Goal: Navigation & Orientation: Find specific page/section

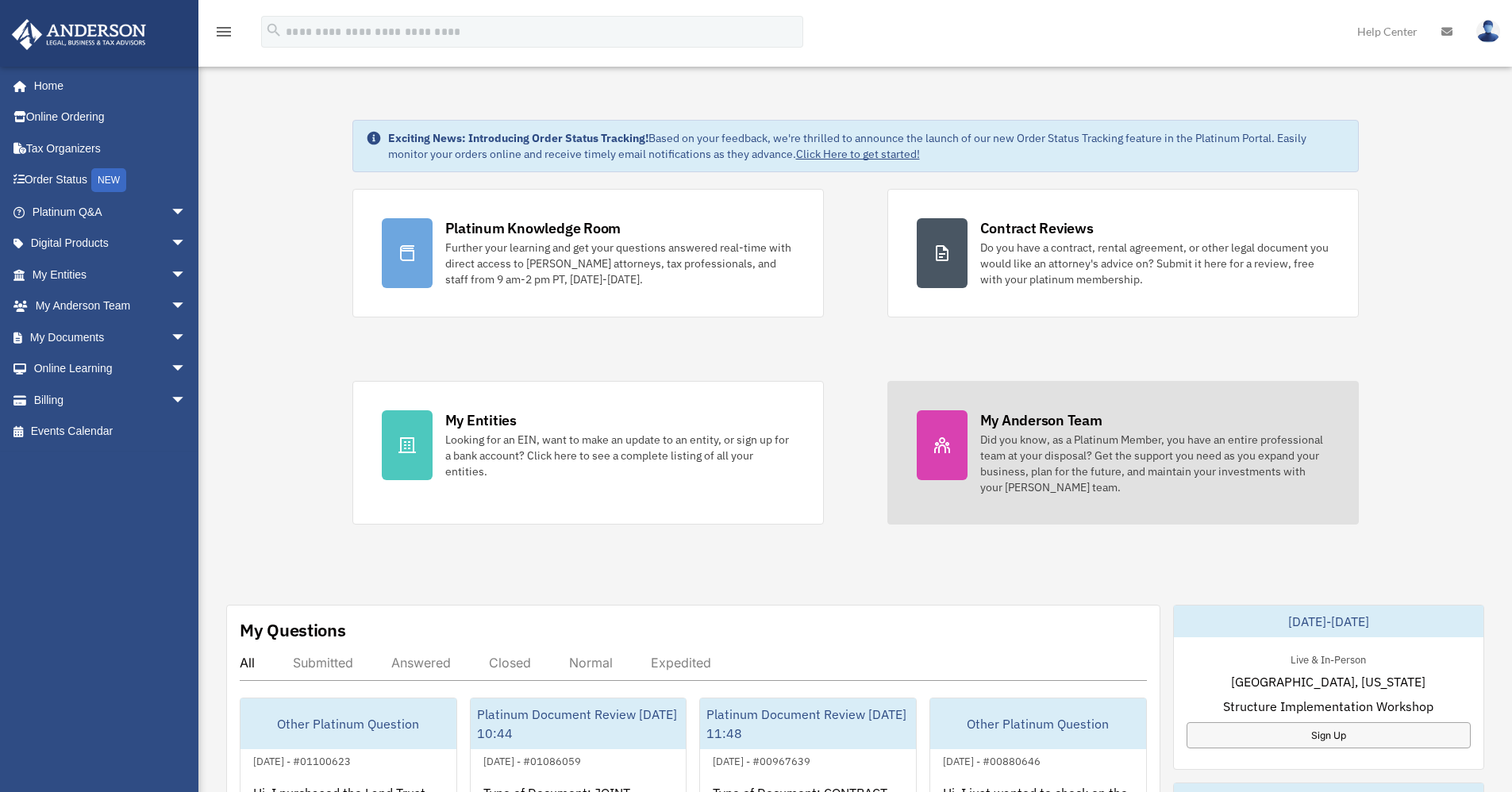
click at [1086, 431] on div "Did you know, as a Platinum Member, you have an entire professional team at you…" at bounding box center [1155, 463] width 349 height 64
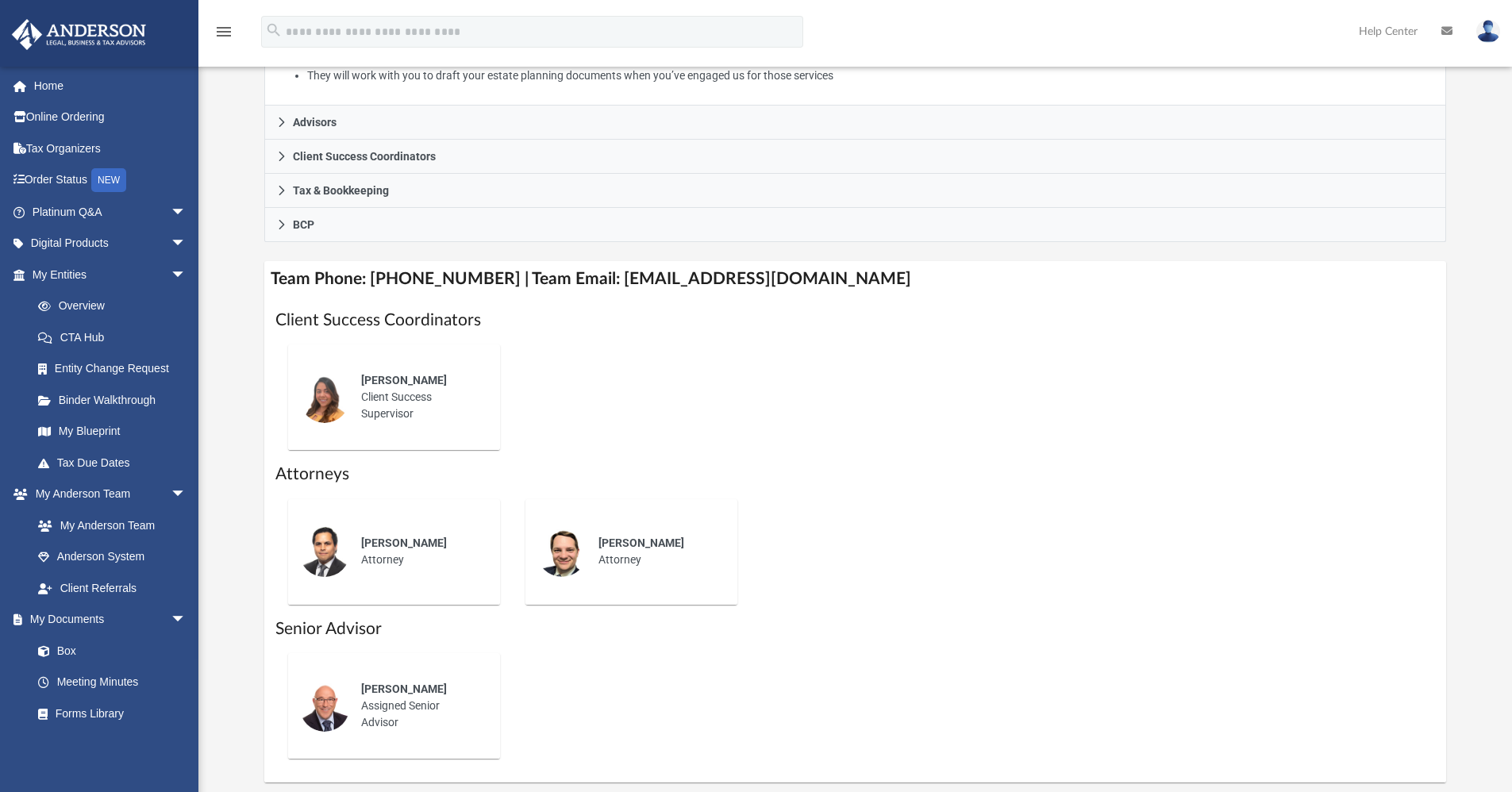
scroll to position [556, 0]
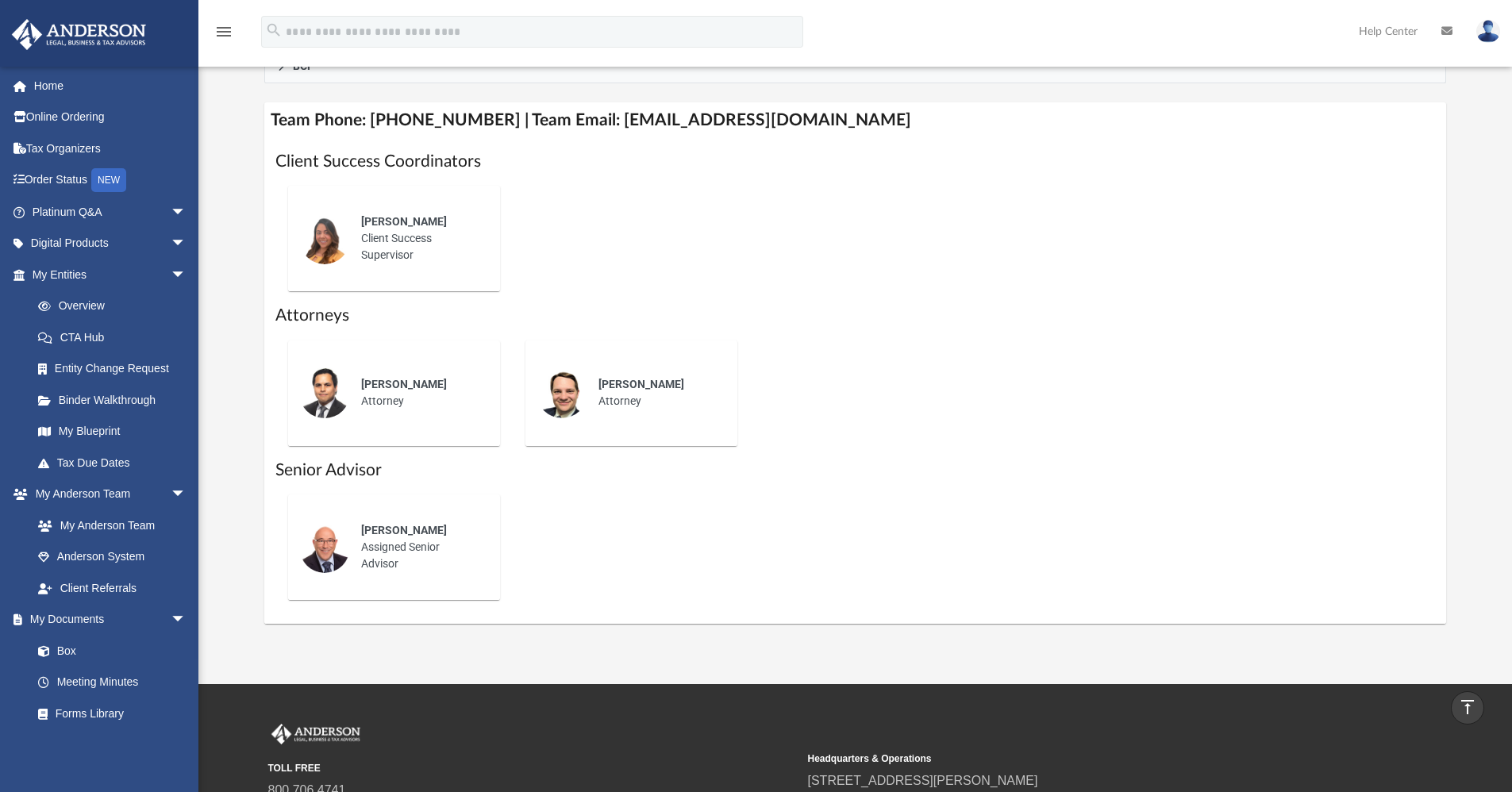
click at [789, 226] on div "Alex Gomez Client Success Supervisor" at bounding box center [855, 238] width 1160 height 131
click at [309, 238] on img at bounding box center [325, 239] width 51 height 51
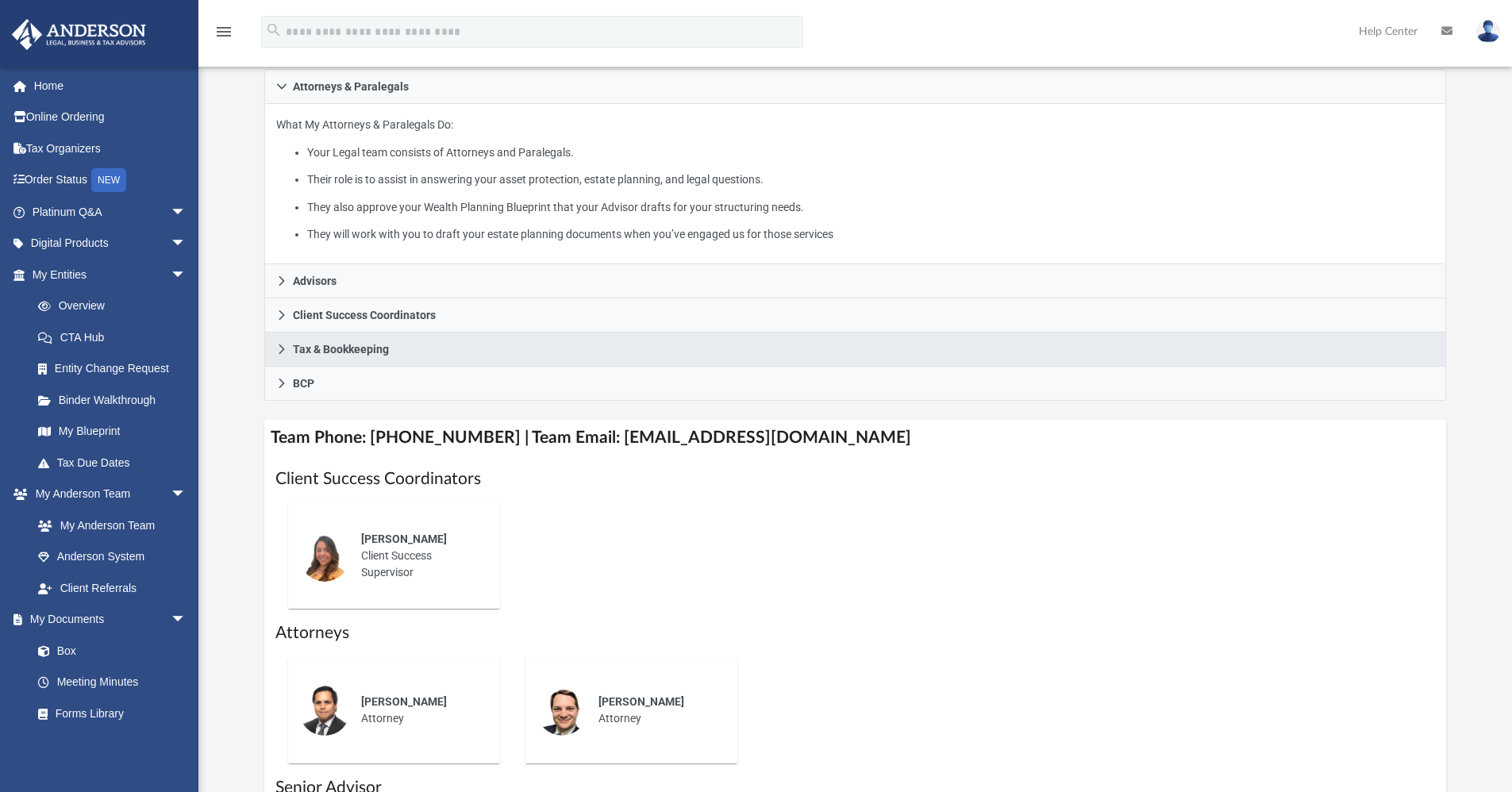
scroll to position [0, 0]
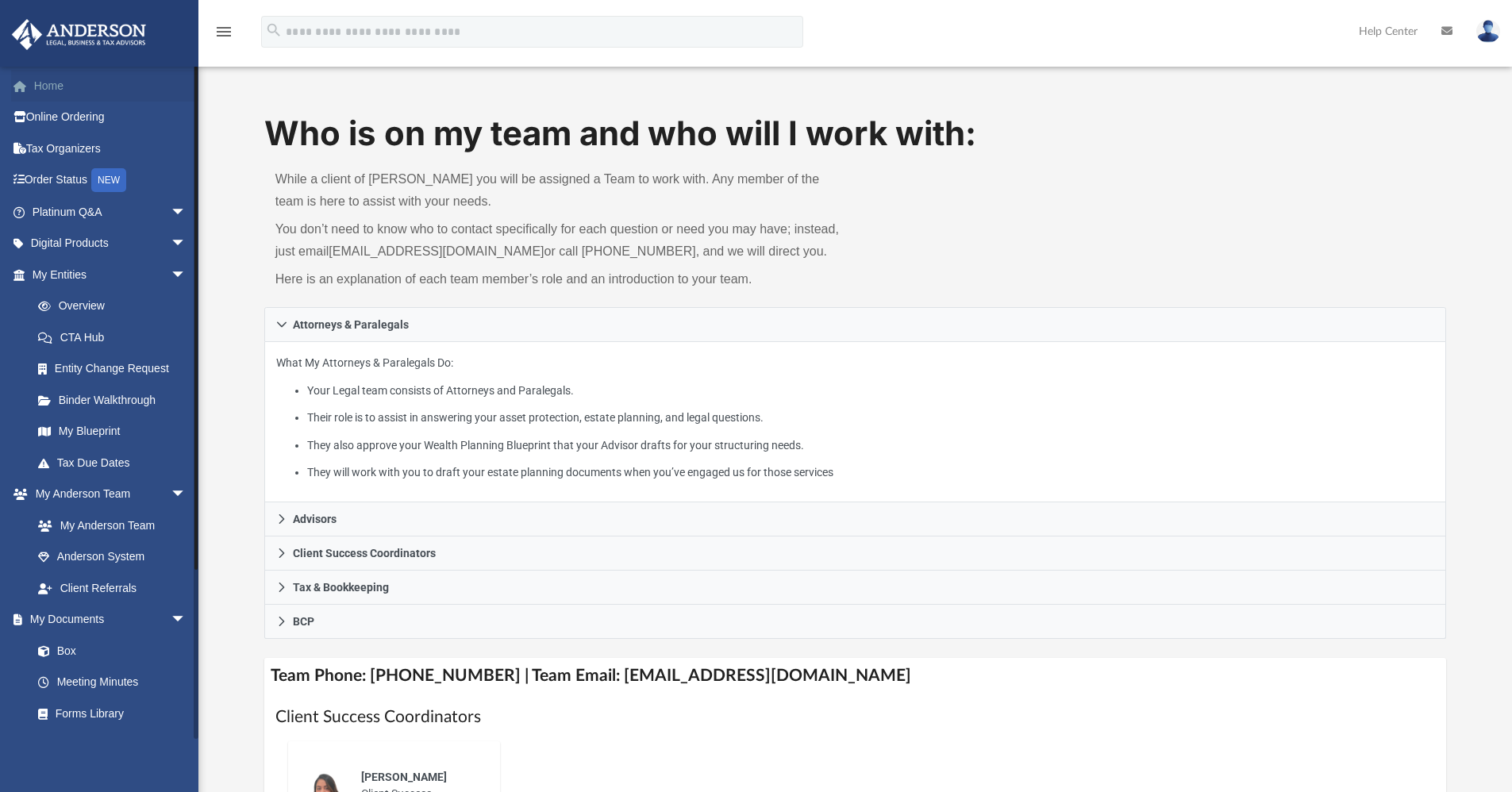
click at [53, 84] on link "Home" at bounding box center [111, 86] width 199 height 32
